Goal: Task Accomplishment & Management: Manage account settings

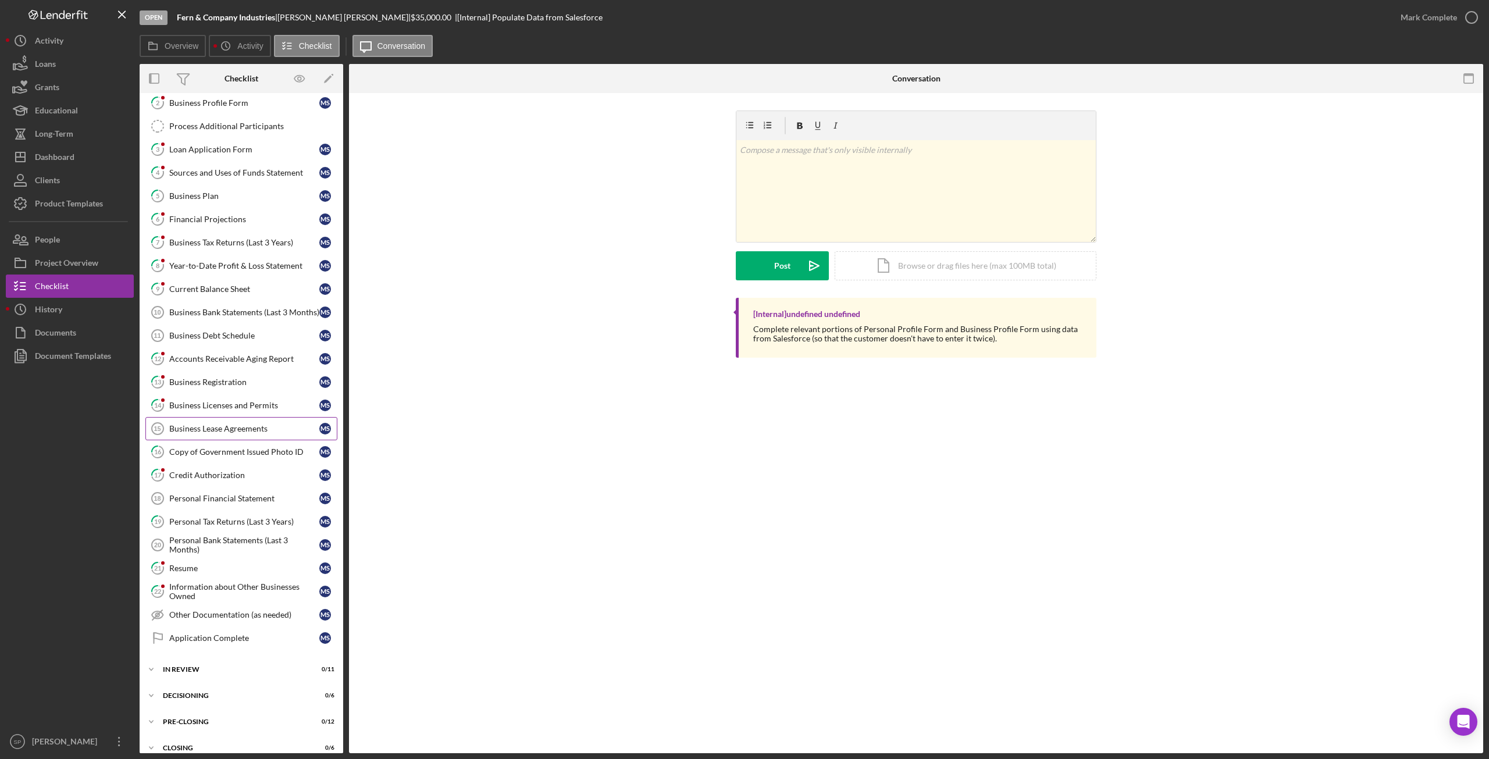
scroll to position [105, 0]
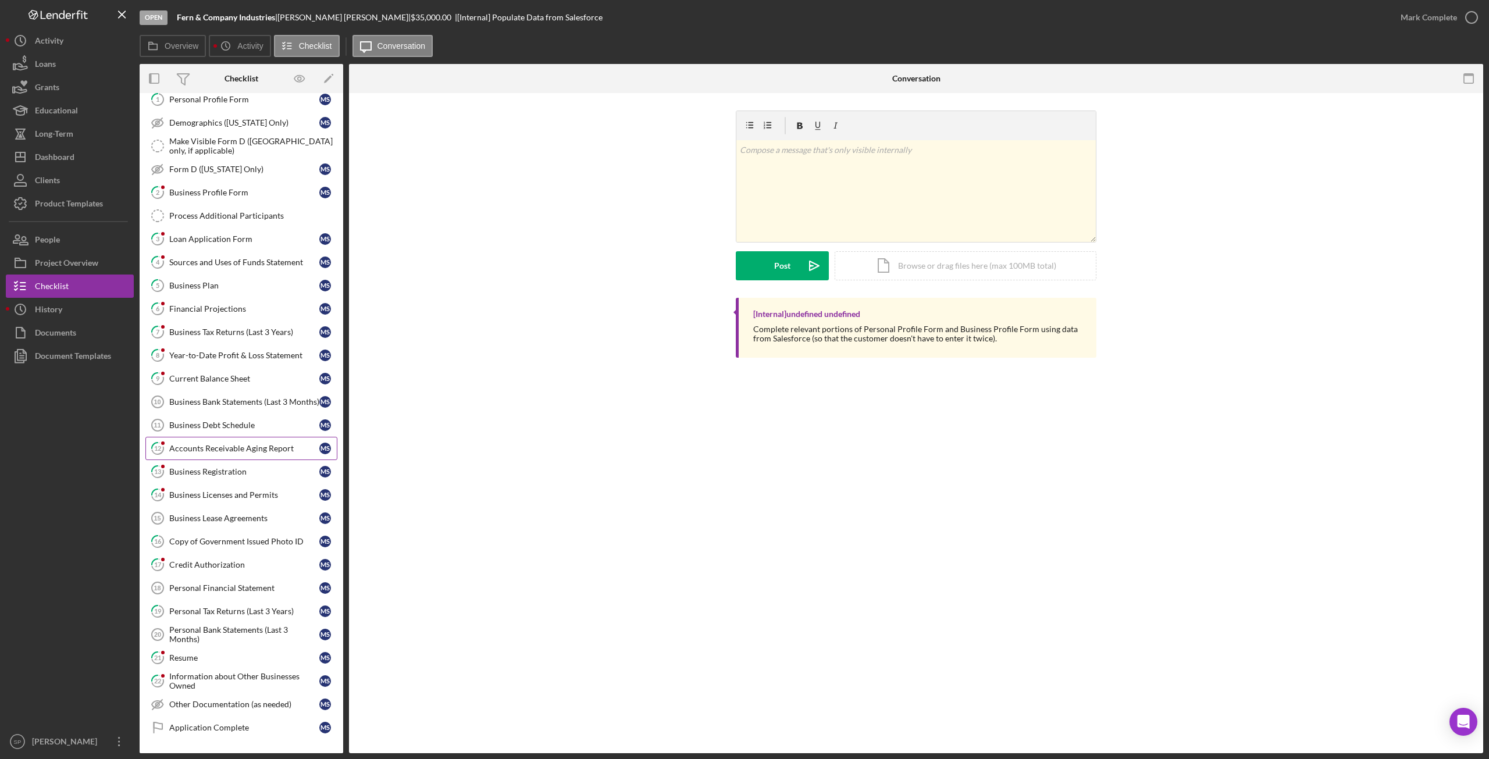
click at [220, 447] on link "12 Accounts Receivable Aging Report M S" at bounding box center [241, 448] width 192 height 23
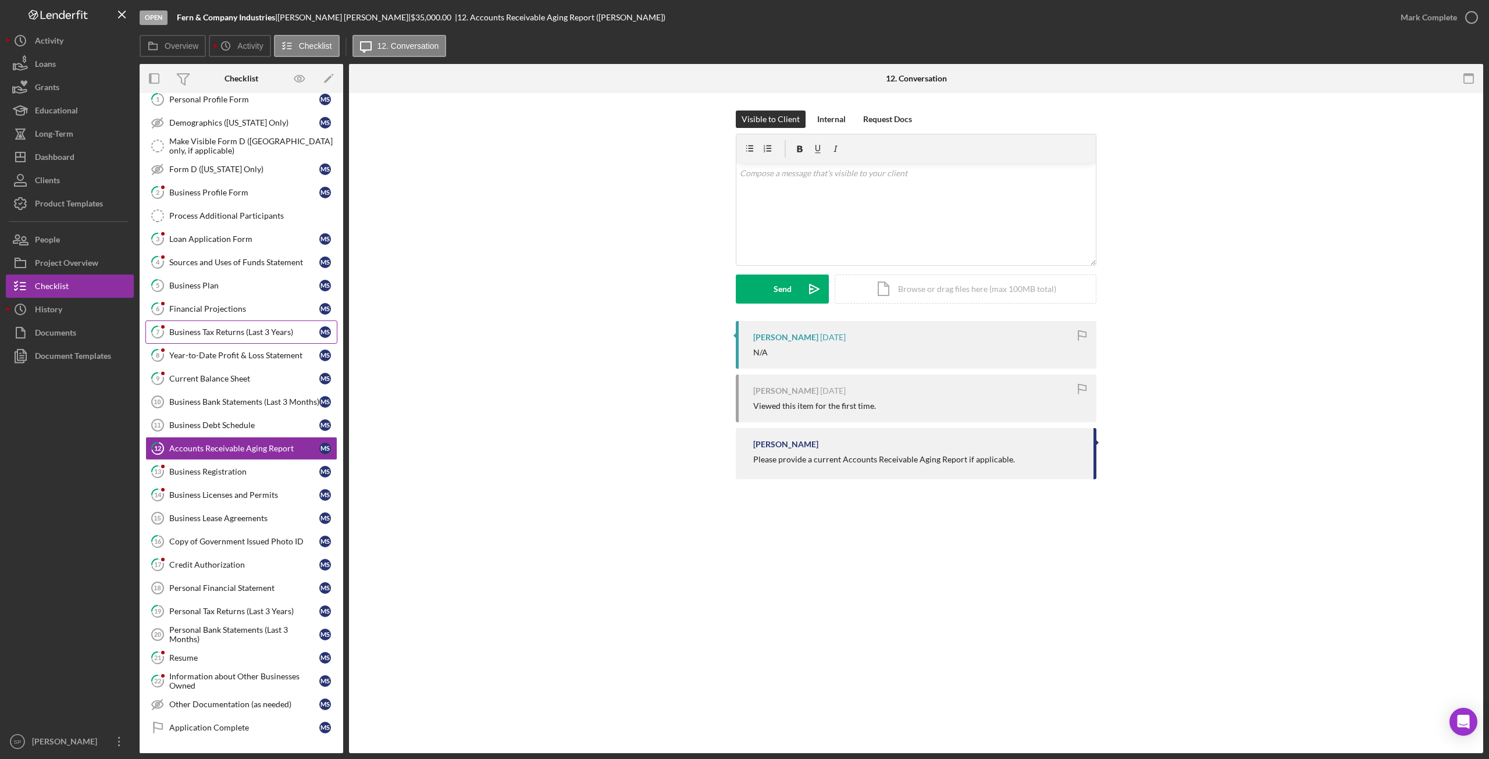
click at [220, 333] on link "7 Business Tax Returns (Last 3 Years) M S" at bounding box center [241, 331] width 192 height 23
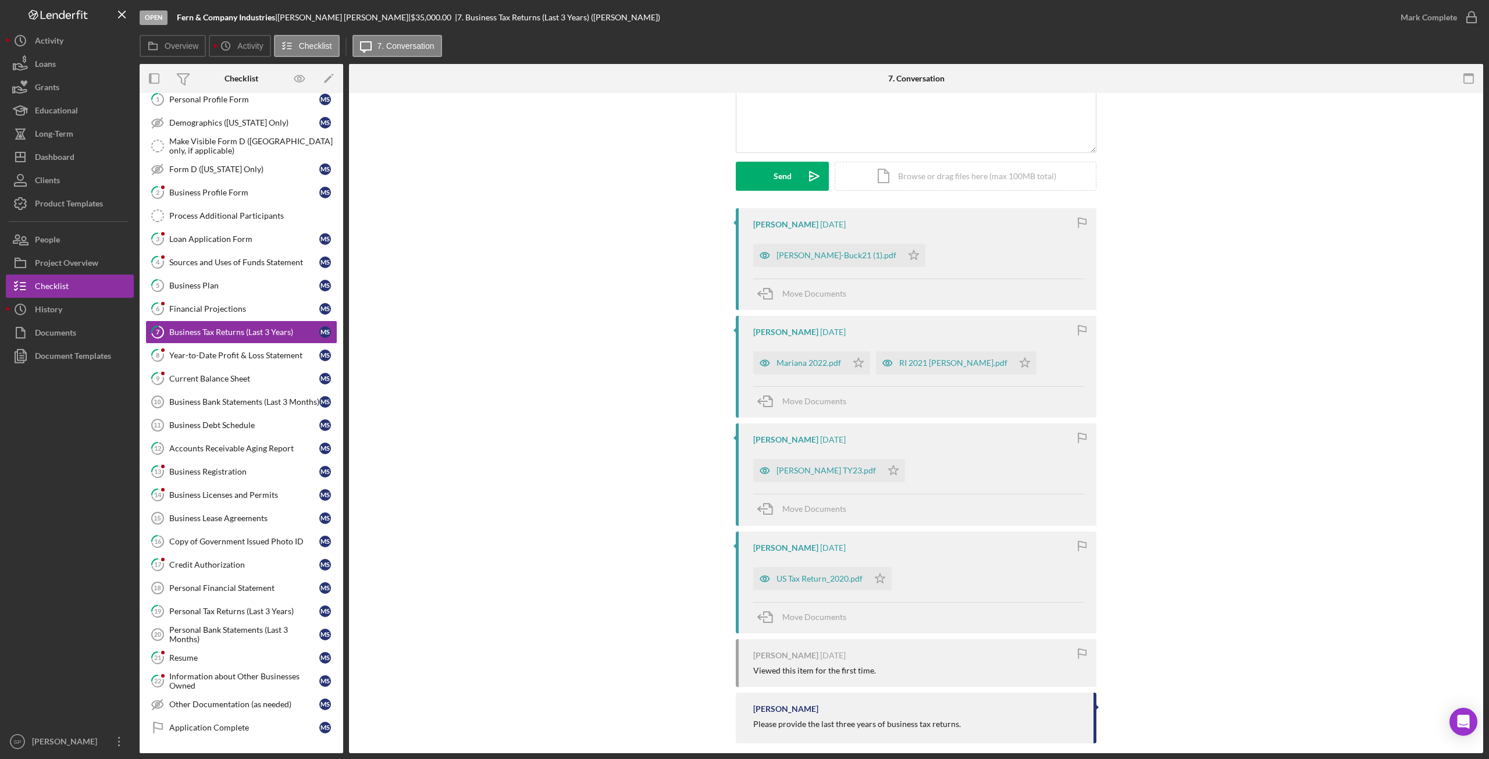
scroll to position [116, 0]
click at [831, 469] on div "[PERSON_NAME] TY23.pdf" at bounding box center [825, 466] width 99 height 9
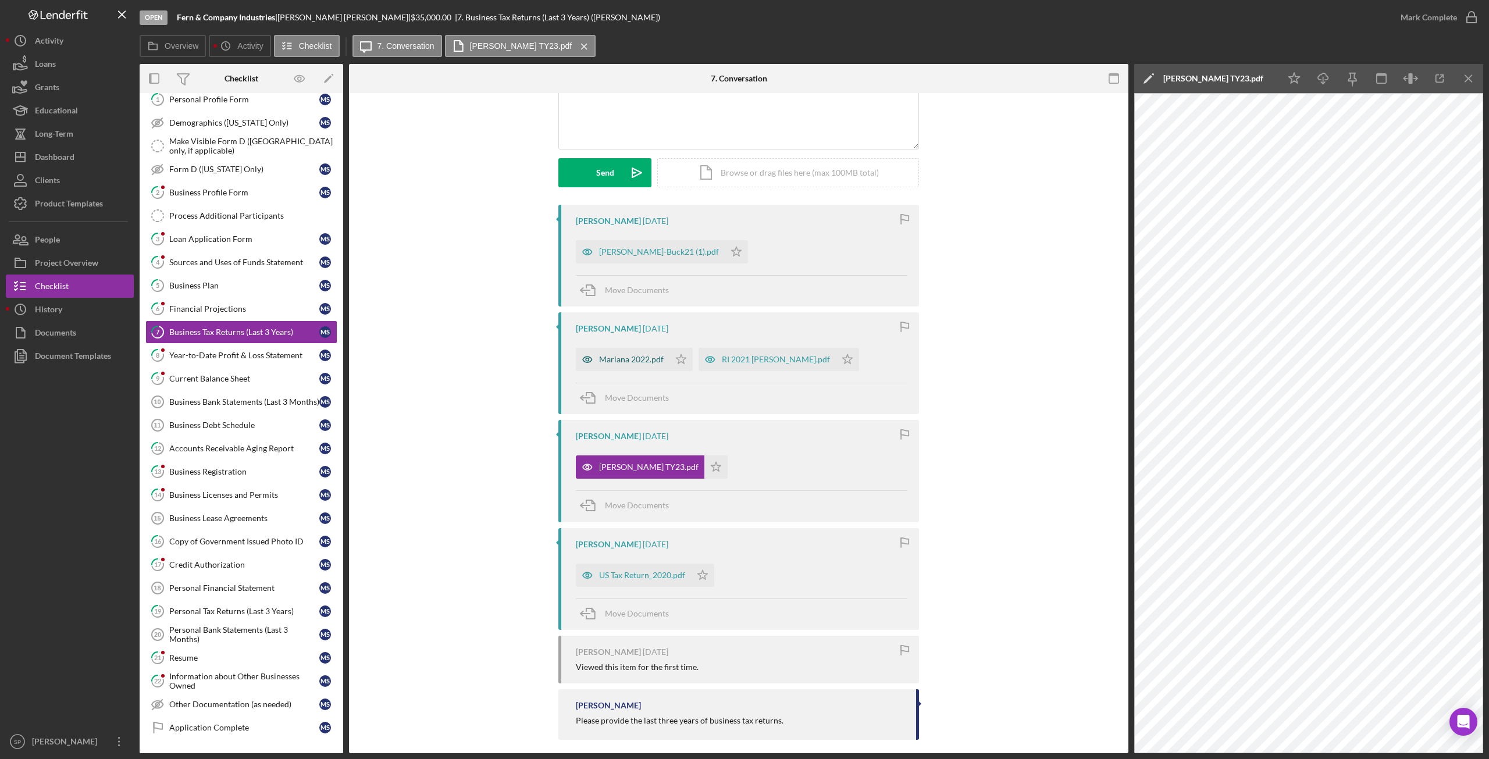
click at [633, 360] on div "Mariana 2022.pdf" at bounding box center [631, 359] width 65 height 9
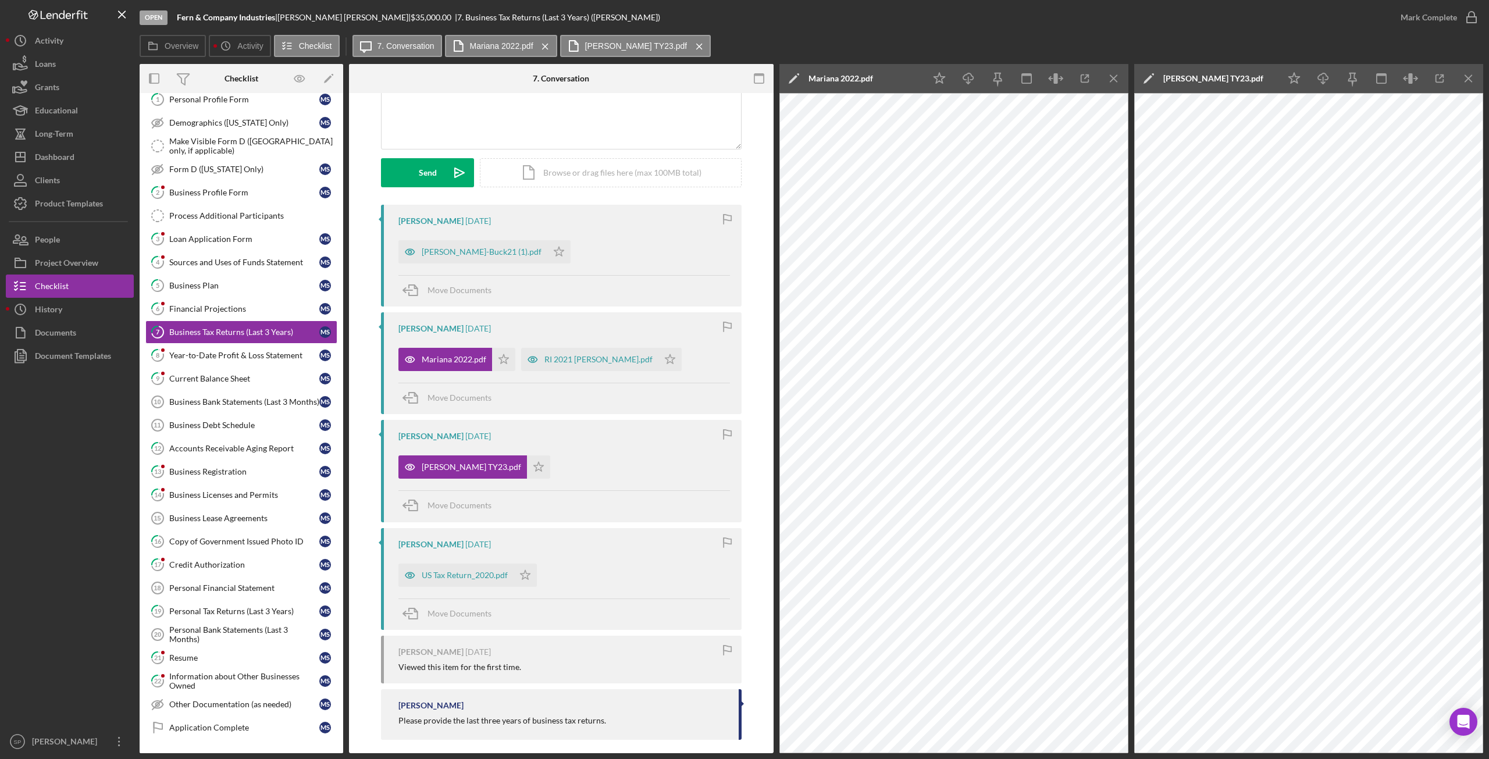
scroll to position [124, 0]
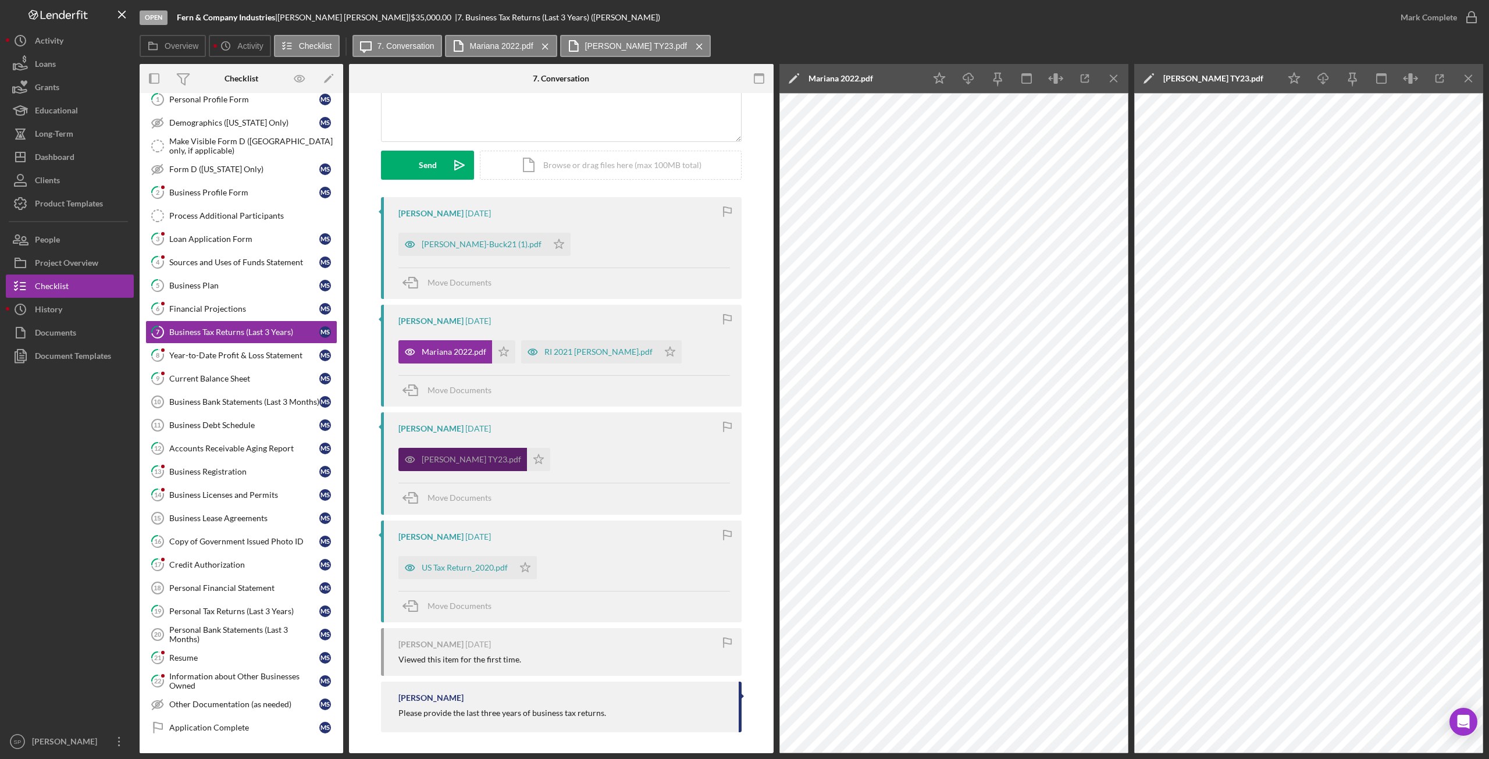
click at [487, 455] on div "[PERSON_NAME] TY23.pdf" at bounding box center [471, 459] width 99 height 9
drag, startPoint x: 1118, startPoint y: 84, endPoint x: 1125, endPoint y: 87, distance: 8.1
click at [1118, 83] on icon "Icon/Menu Close" at bounding box center [1114, 79] width 26 height 26
